Goal: Information Seeking & Learning: Learn about a topic

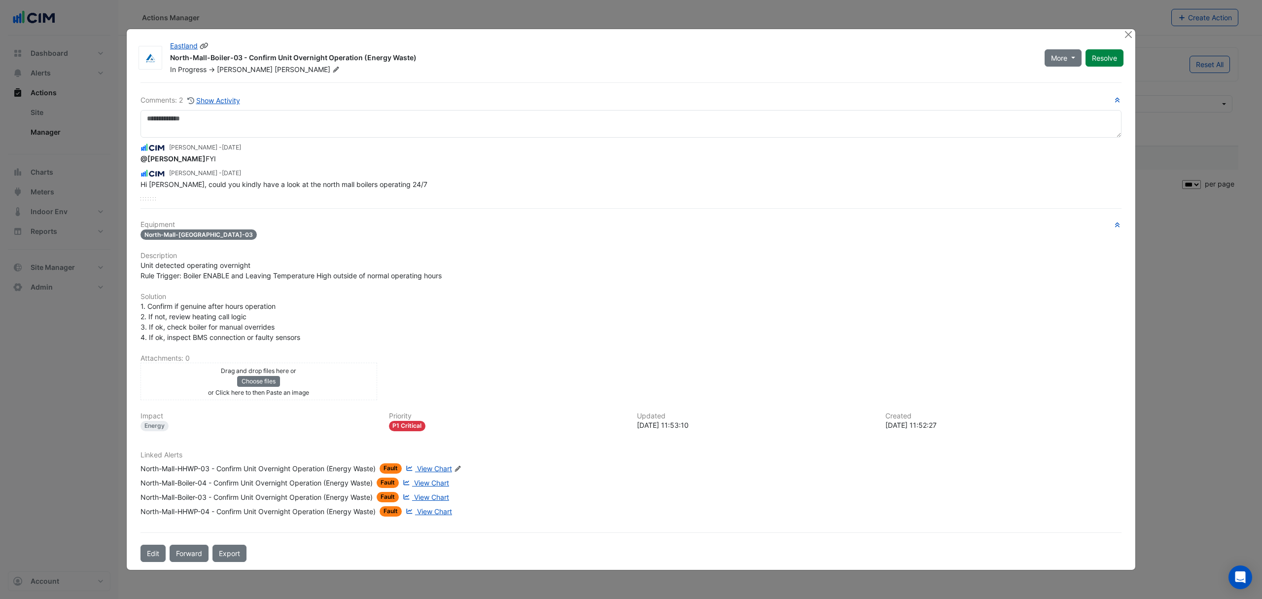
select select "***"
click at [1128, 32] on button "Close" at bounding box center [1128, 34] width 10 height 10
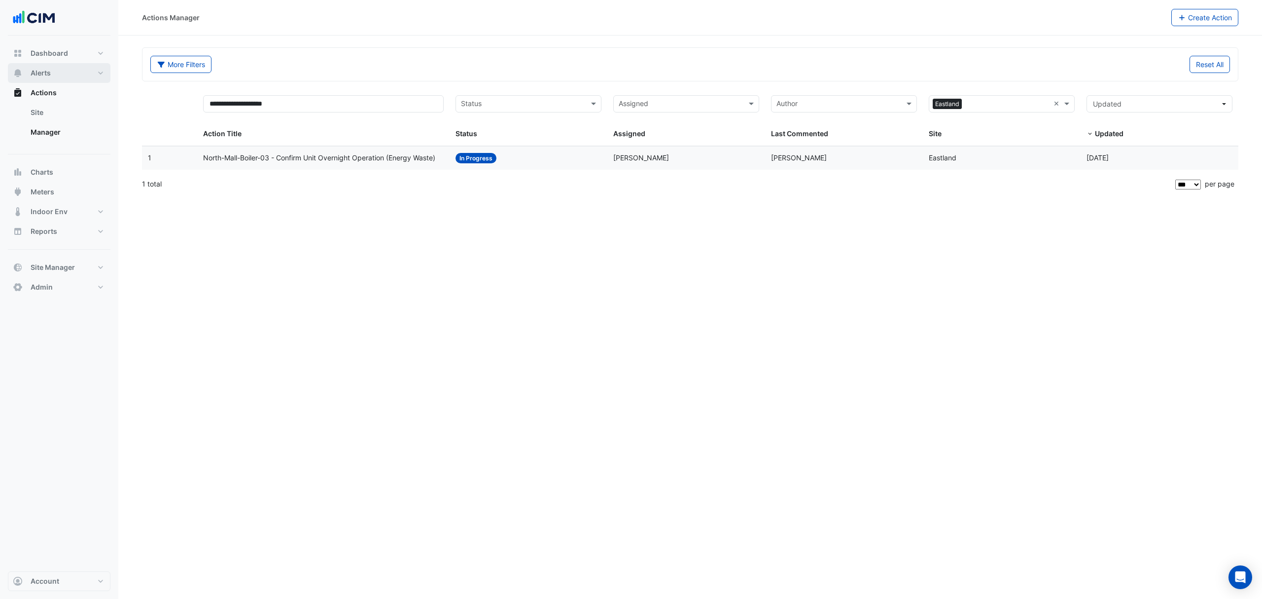
click at [44, 66] on button "Alerts" at bounding box center [59, 73] width 103 height 20
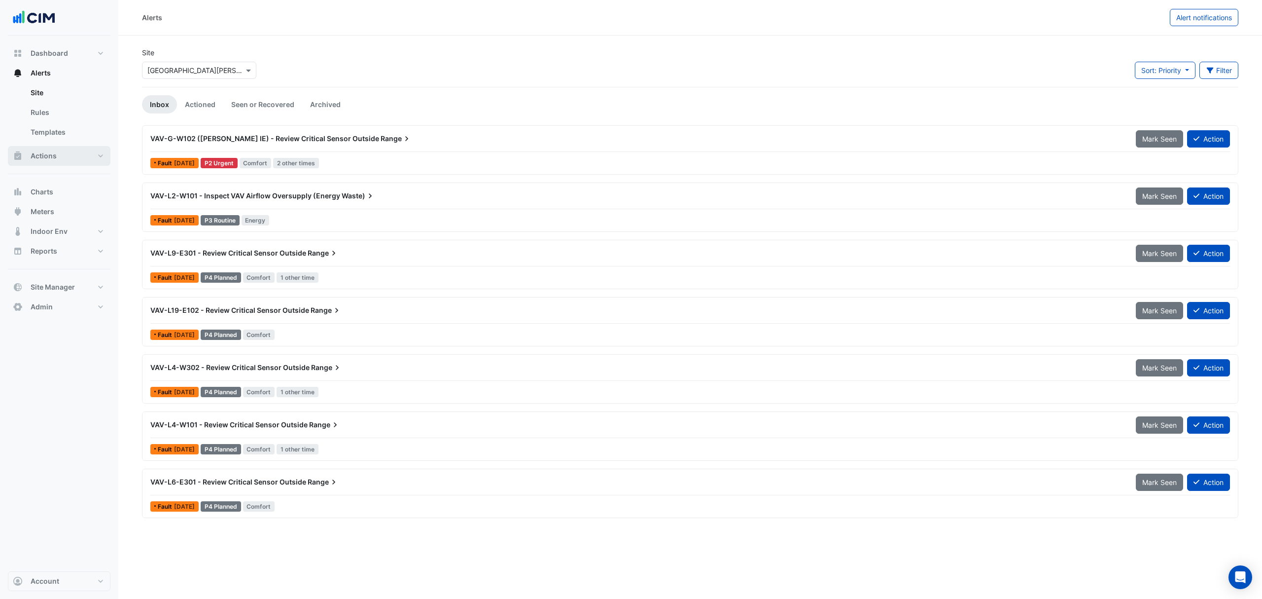
click at [64, 152] on button "Actions" at bounding box center [59, 156] width 103 height 20
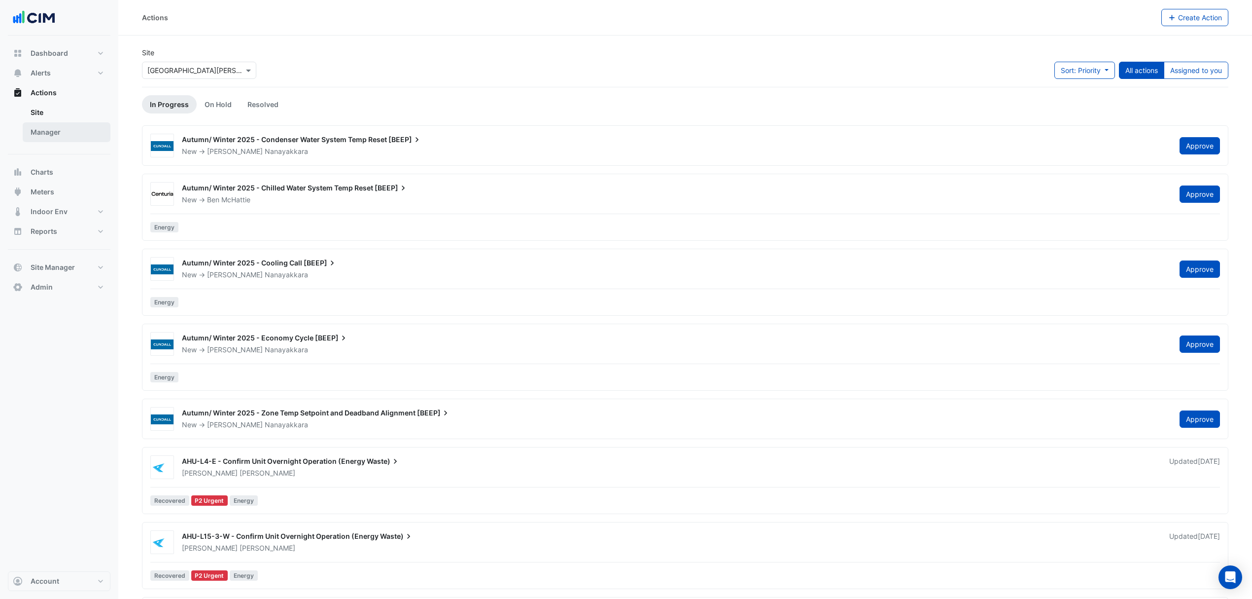
click at [61, 135] on link "Manager" at bounding box center [67, 132] width 88 height 20
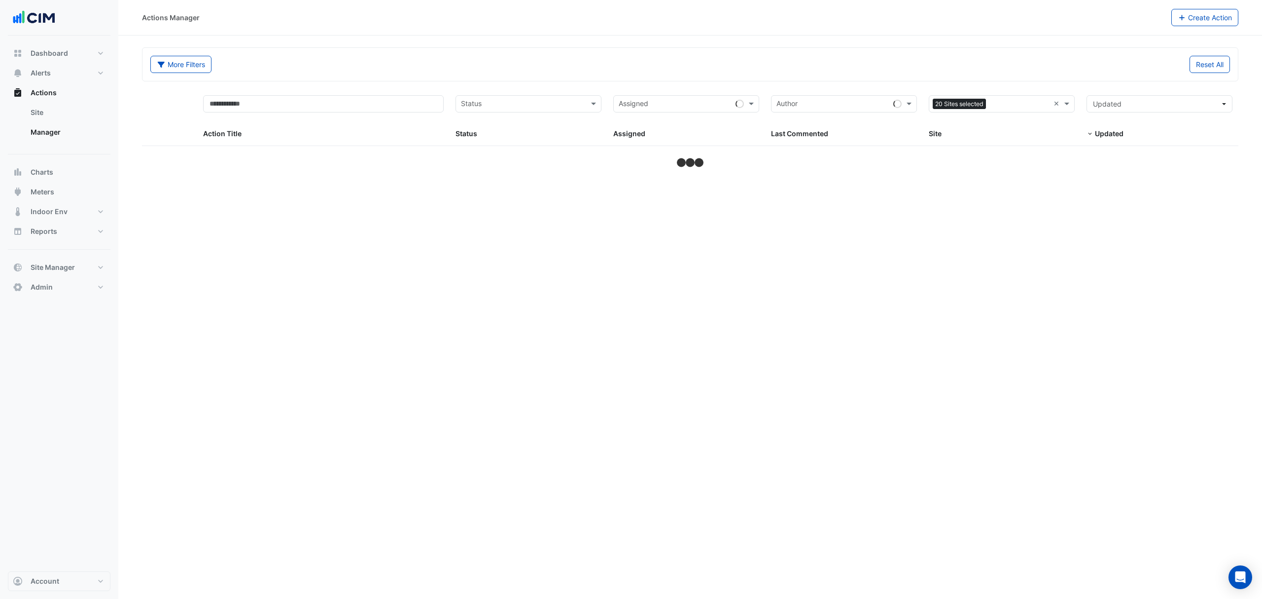
select select "***"
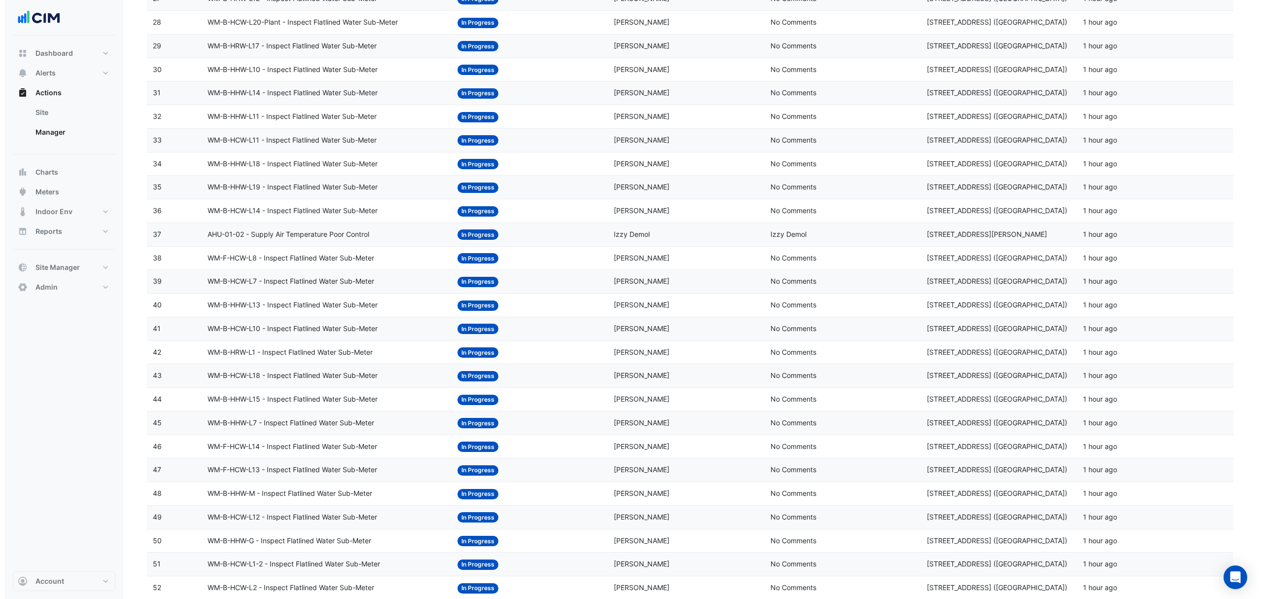
scroll to position [854, 0]
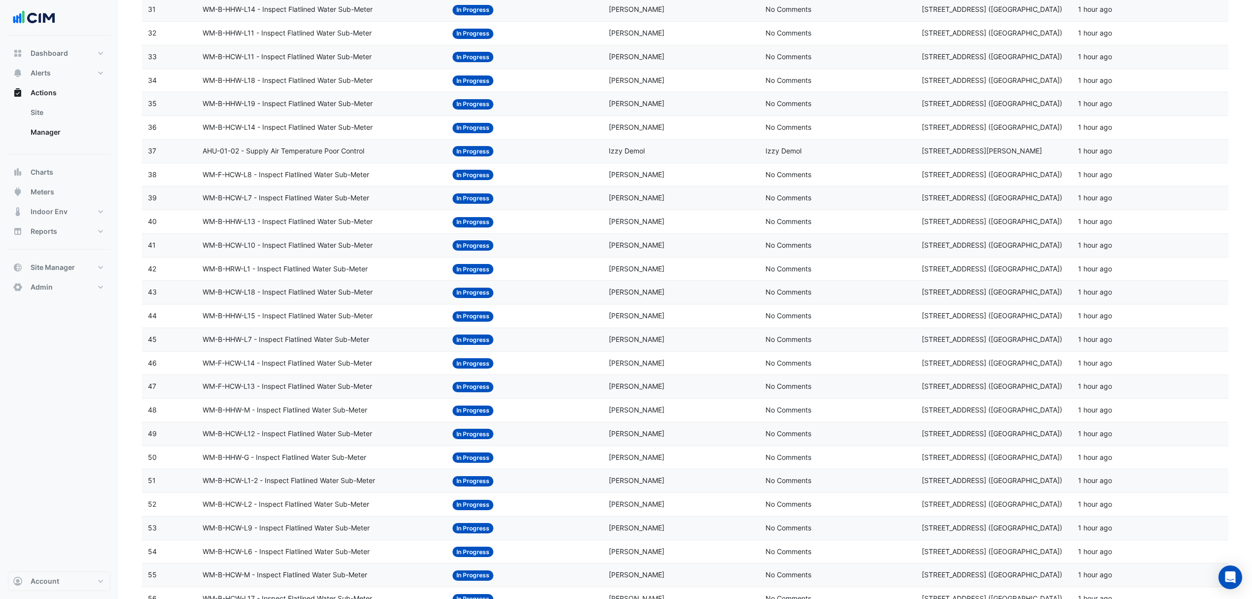
click at [334, 152] on span "AHU-01-02 - Supply Air Temperature Poor Control" at bounding box center [284, 150] width 162 height 11
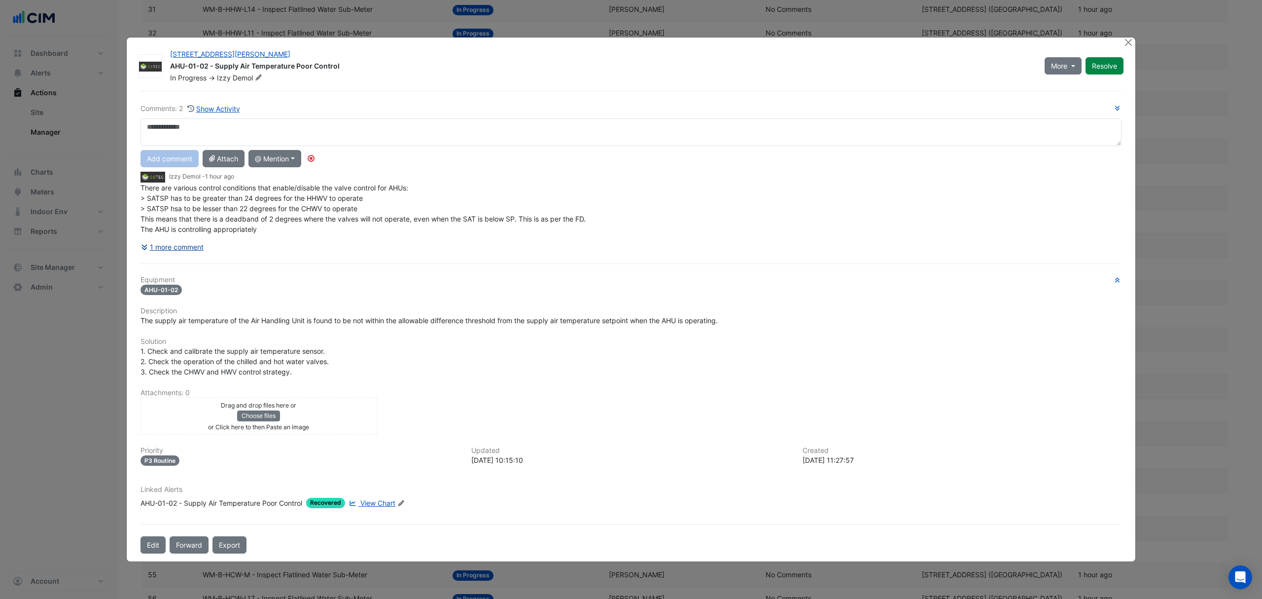
click at [177, 248] on button "1 more comment" at bounding box center [173, 246] width 64 height 17
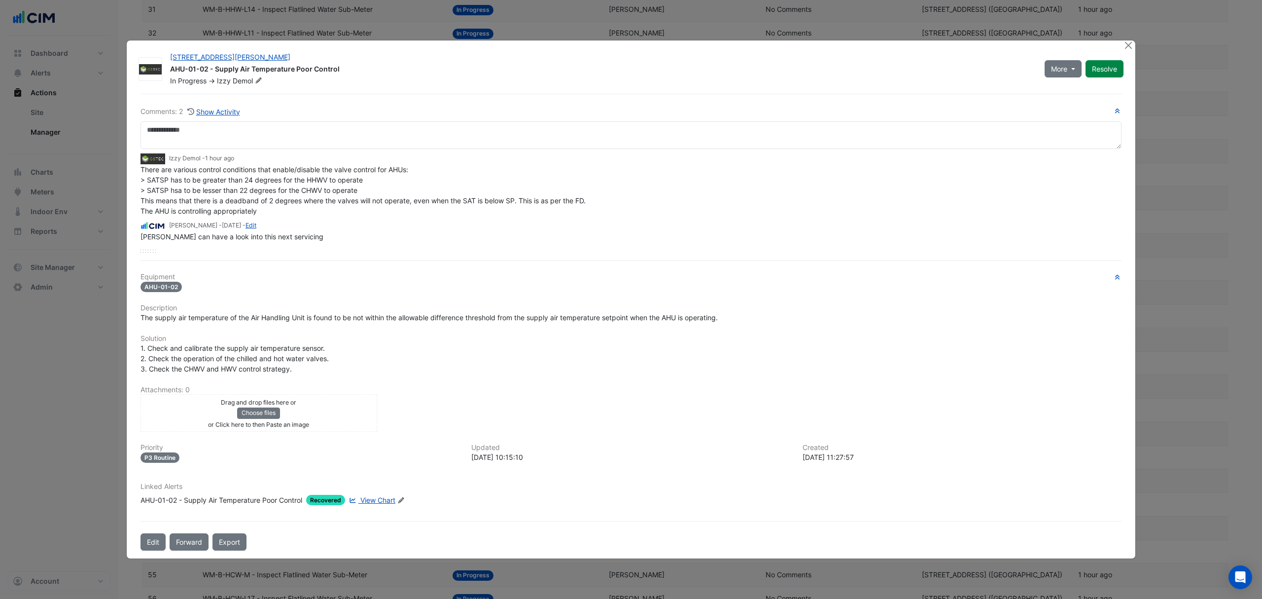
click at [377, 495] on span "View Chart" at bounding box center [377, 499] width 35 height 8
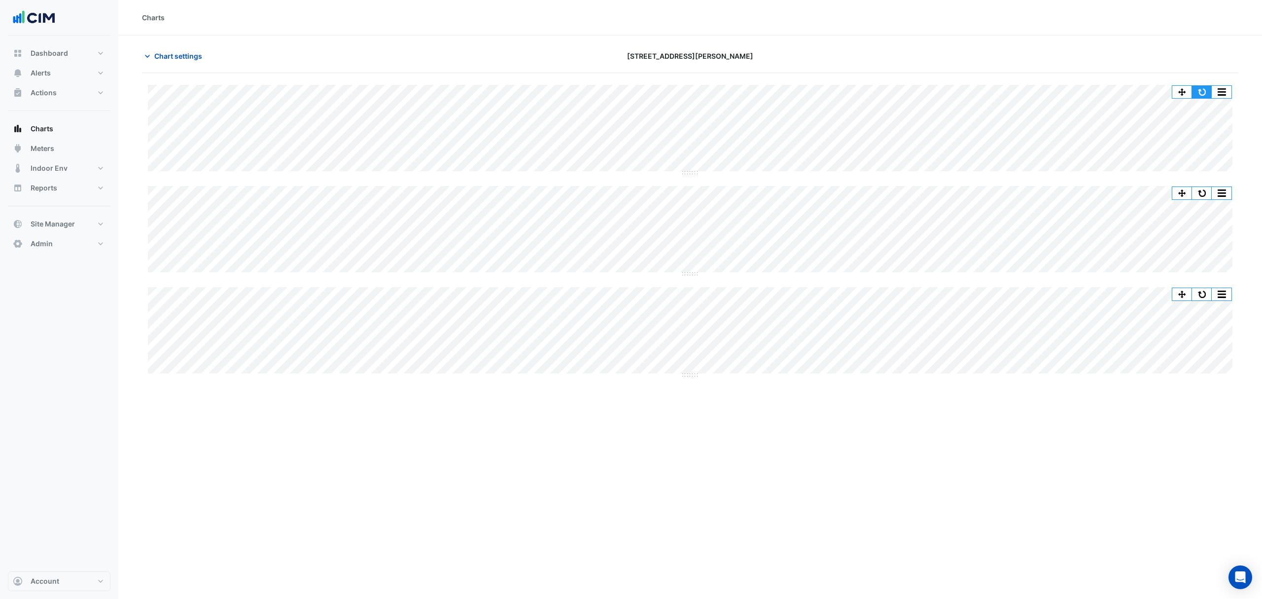
click at [1201, 88] on button "button" at bounding box center [1202, 92] width 20 height 12
click at [63, 74] on button "Alerts" at bounding box center [59, 73] width 103 height 20
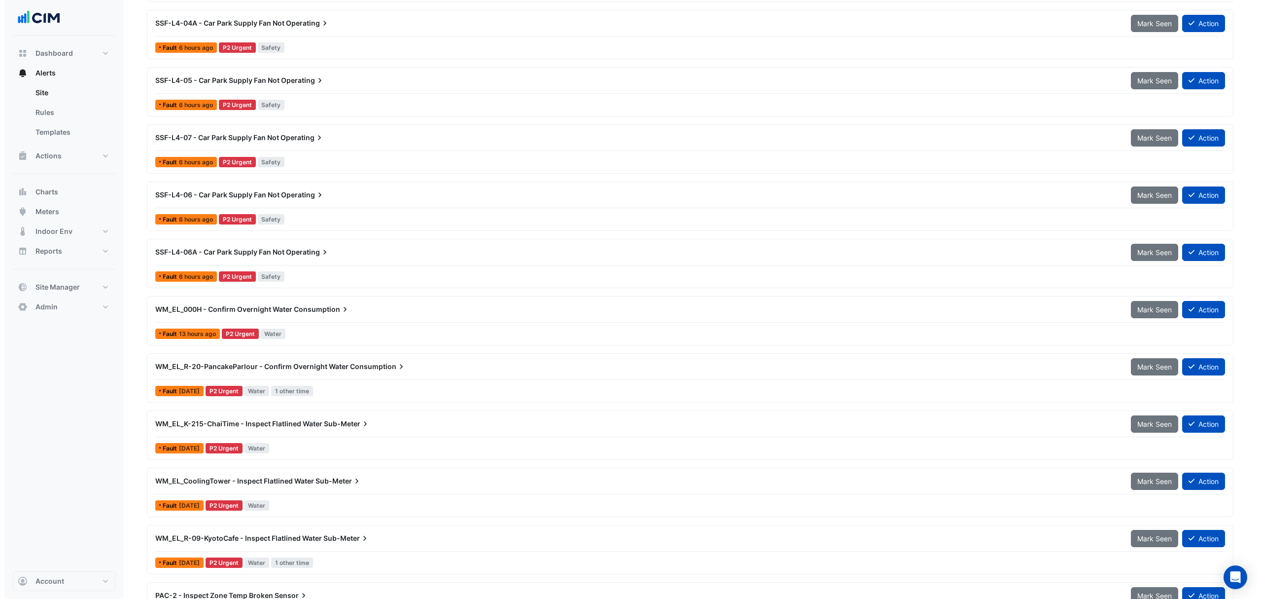
scroll to position [450, 0]
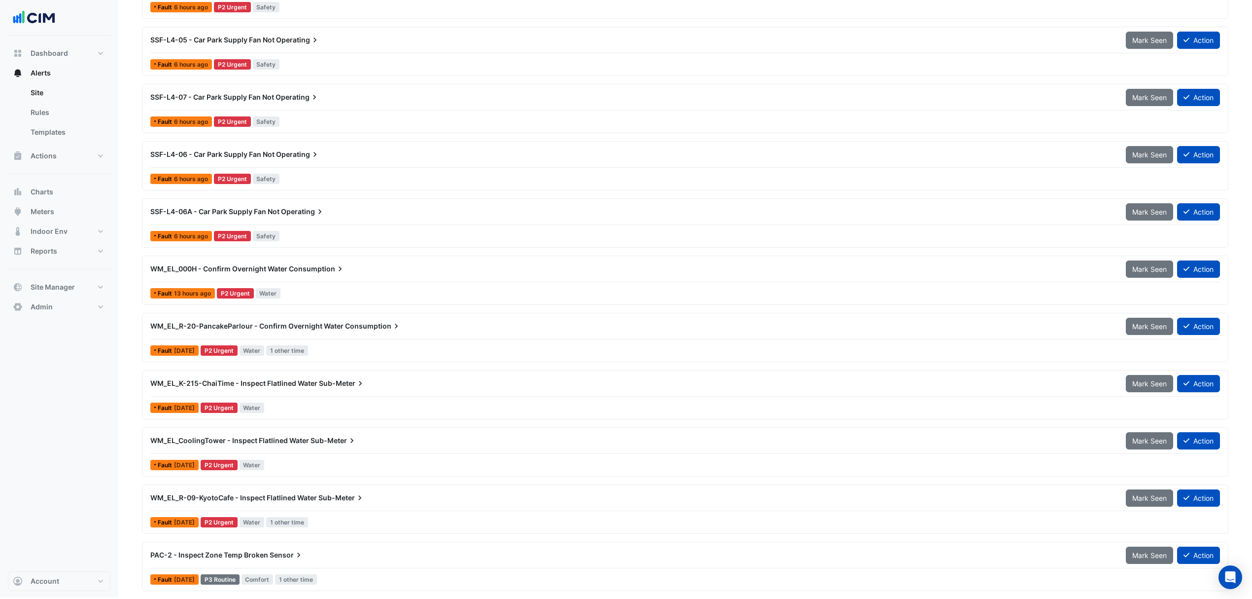
click at [301, 274] on div "WM_EL_000H - Confirm Overnight Water Consumption" at bounding box center [632, 269] width 976 height 18
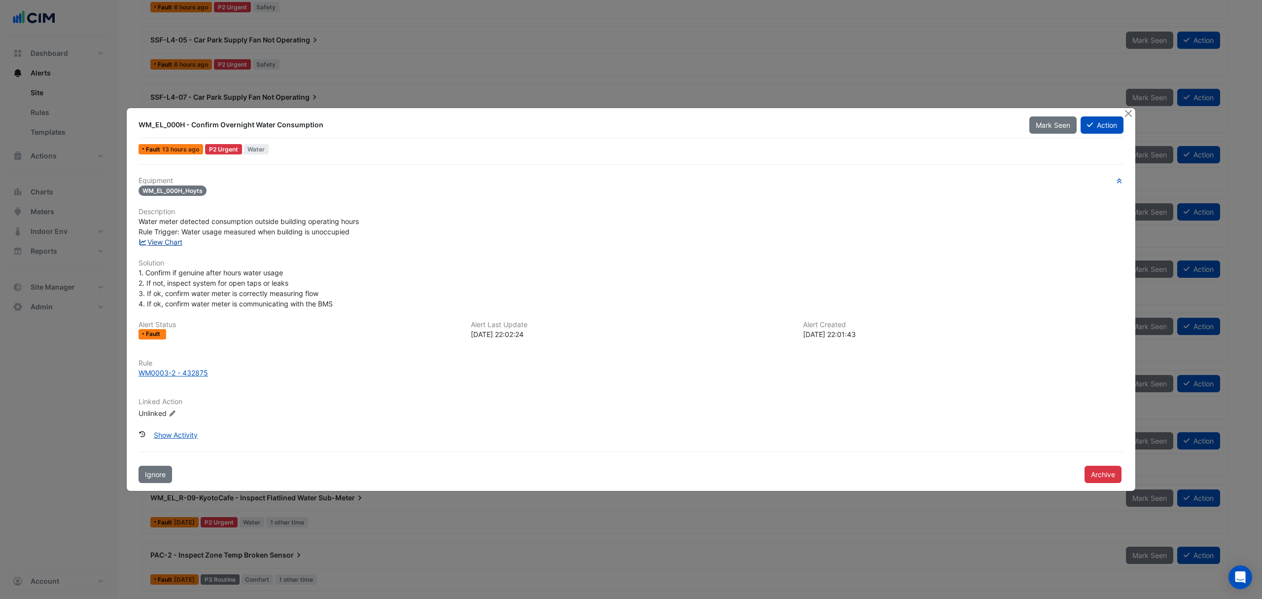
click at [155, 241] on link "View Chart" at bounding box center [161, 242] width 44 height 8
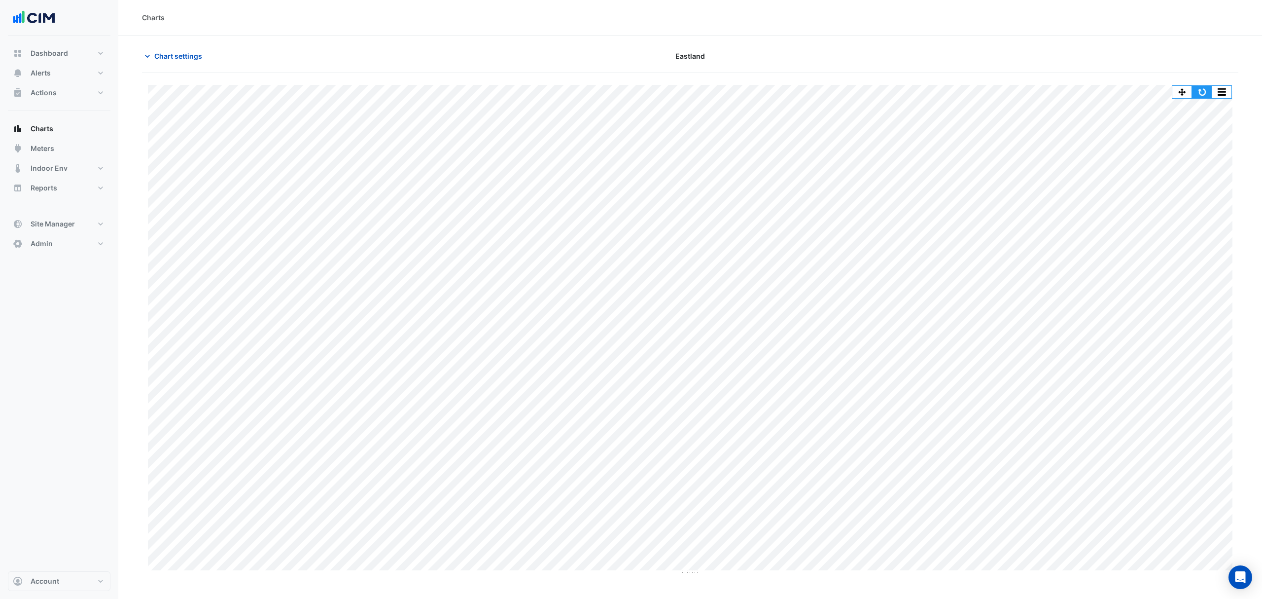
click at [1194, 89] on button "button" at bounding box center [1202, 92] width 20 height 12
click at [1205, 98] on button "button" at bounding box center [1202, 92] width 20 height 12
click at [151, 54] on icon "button" at bounding box center [147, 56] width 10 height 10
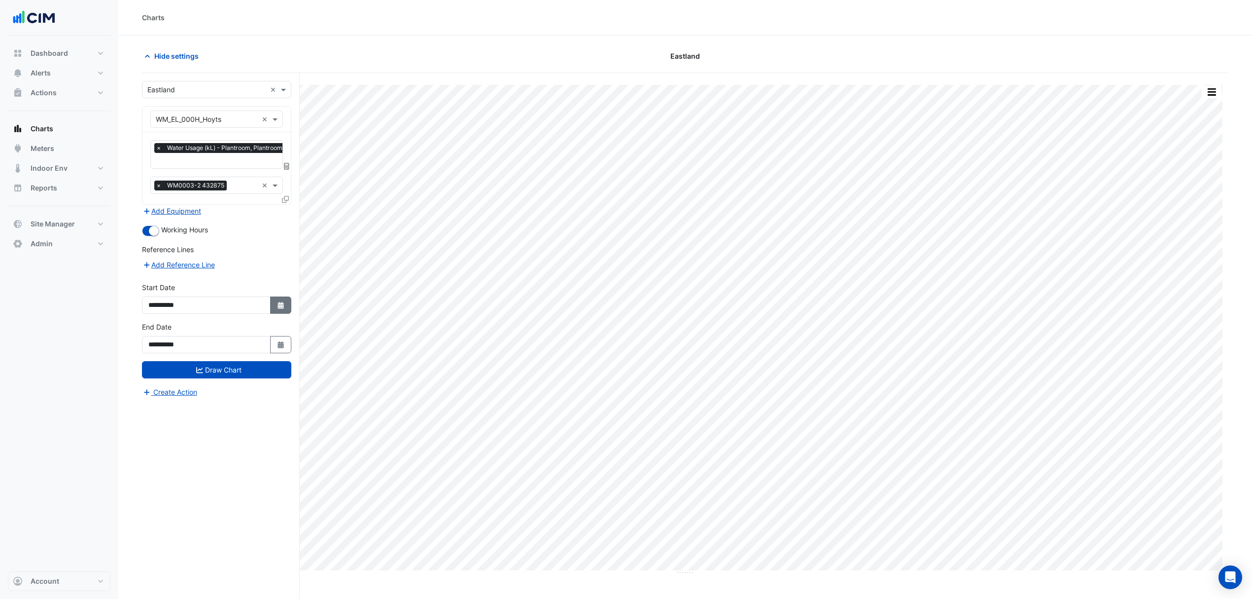
click at [277, 302] on icon "Select Date" at bounding box center [281, 305] width 9 height 7
select select "*"
select select "****"
click at [154, 174] on button "Previous month" at bounding box center [158, 174] width 12 height 16
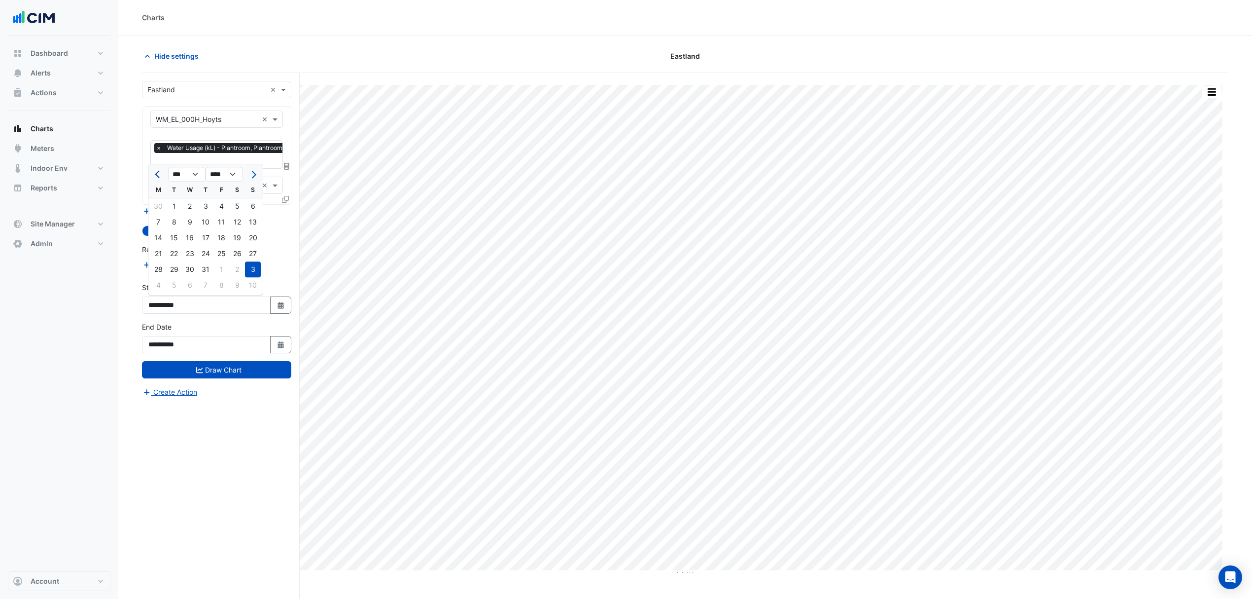
select select "*"
click at [253, 205] on div "1" at bounding box center [253, 206] width 16 height 16
type input "**********"
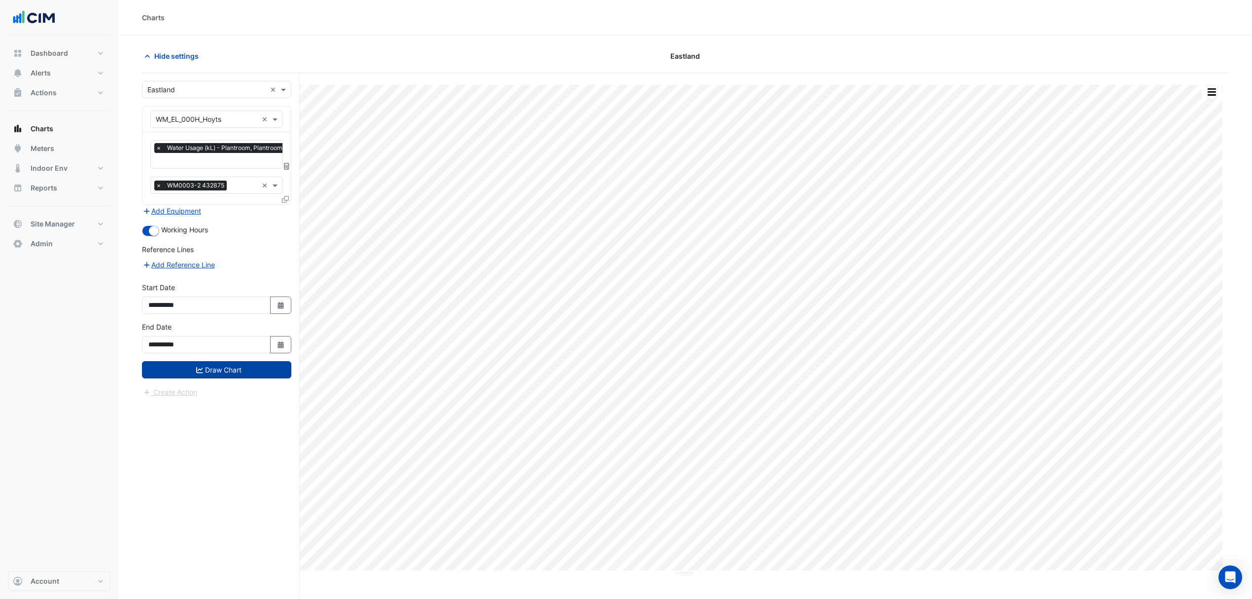
click at [222, 372] on button "Draw Chart" at bounding box center [216, 369] width 149 height 17
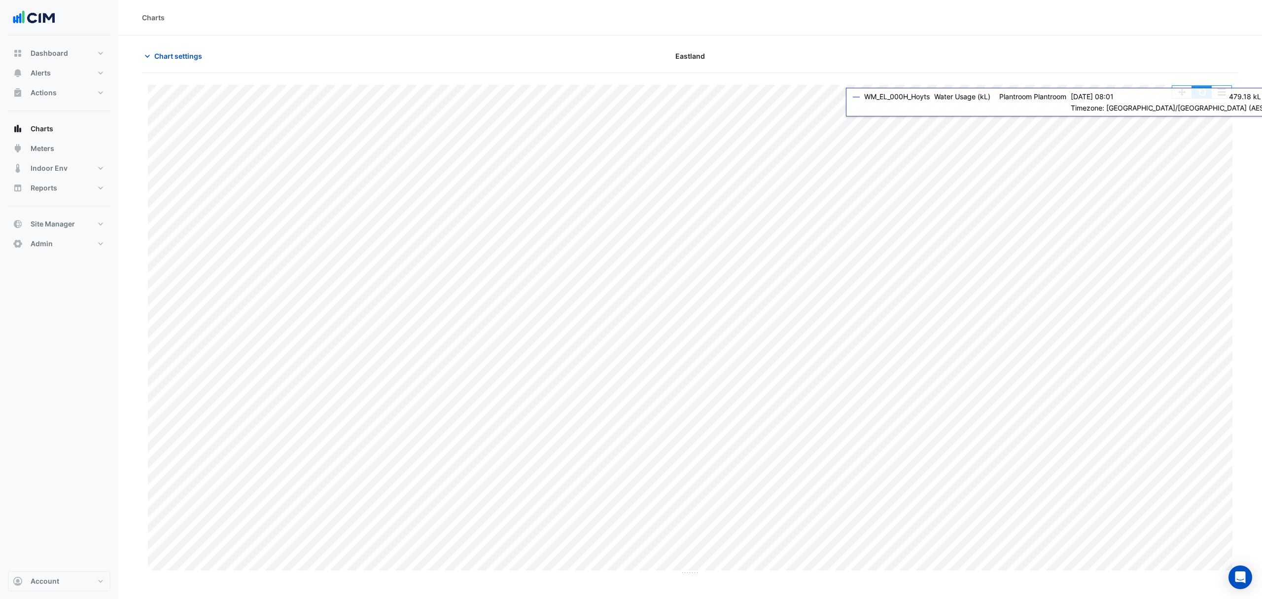
click at [1199, 97] on button "button" at bounding box center [1202, 92] width 20 height 12
click at [1203, 88] on button "button" at bounding box center [1202, 92] width 20 height 12
click at [1200, 91] on button "button" at bounding box center [1202, 92] width 20 height 12
click at [1193, 87] on button "button" at bounding box center [1202, 92] width 20 height 12
click at [1195, 94] on button "button" at bounding box center [1202, 92] width 20 height 12
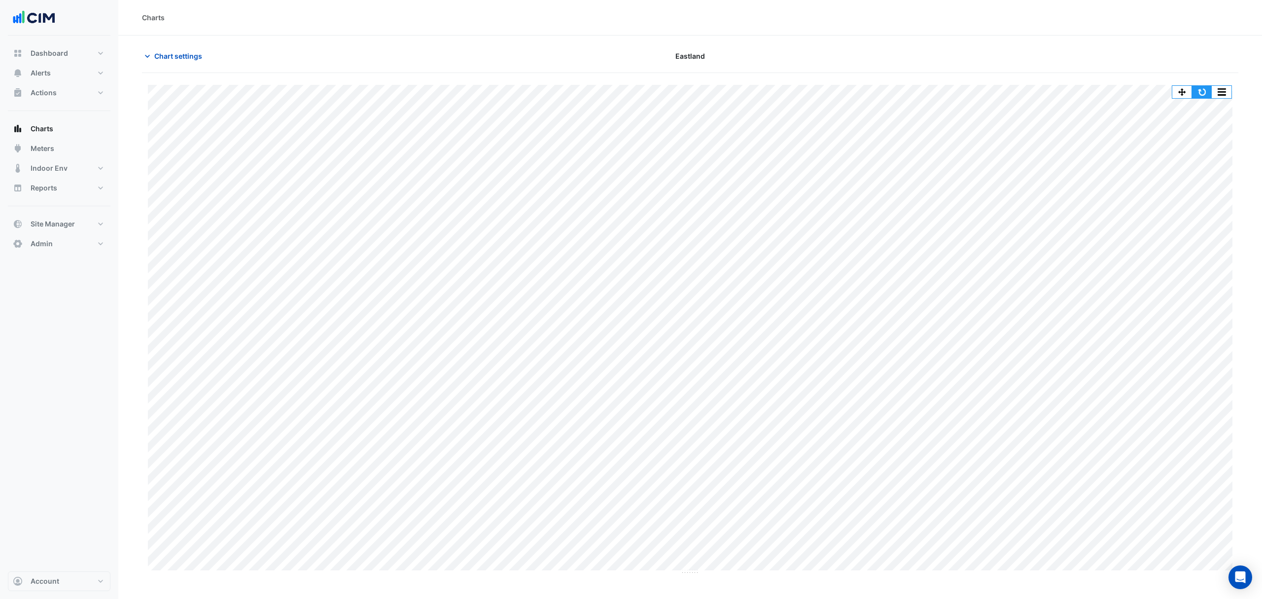
click at [1195, 93] on button "button" at bounding box center [1202, 92] width 20 height 12
click at [1203, 89] on button "button" at bounding box center [1202, 92] width 20 height 12
